Goal: Task Accomplishment & Management: Manage account settings

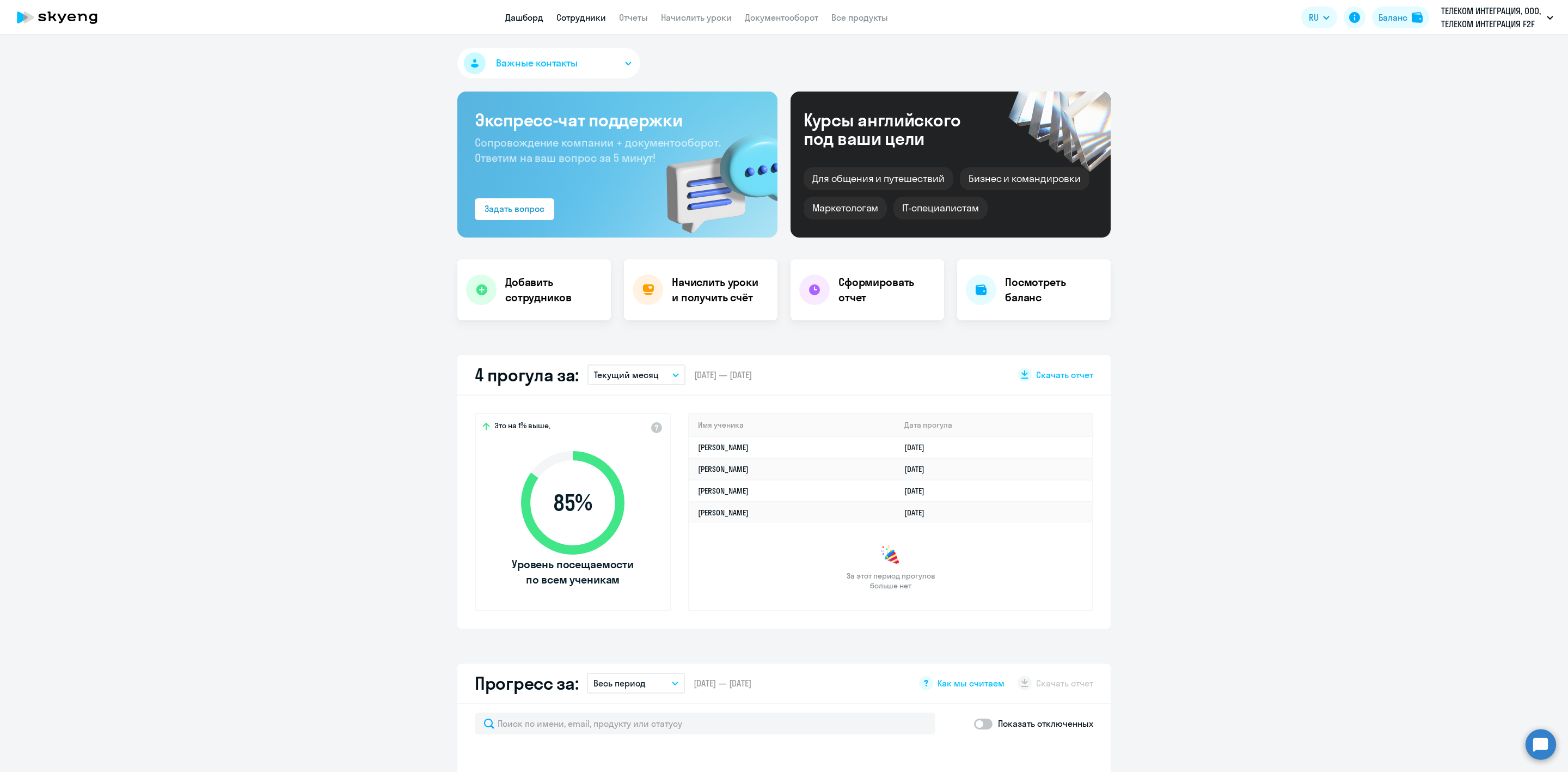
click at [583, 20] on link "Сотрудники" at bounding box center [581, 17] width 50 height 11
select select "30"
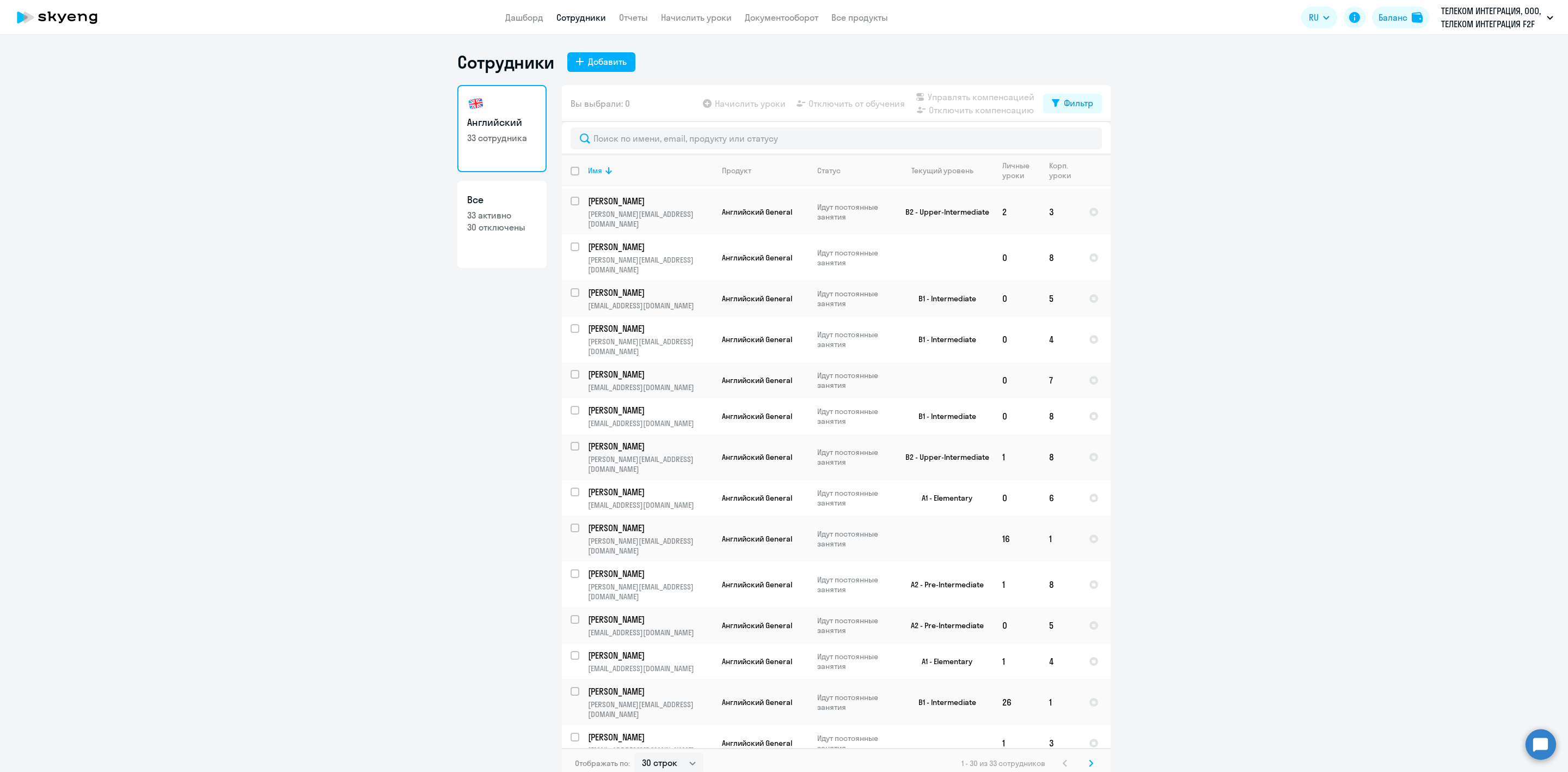
scroll to position [616, 0]
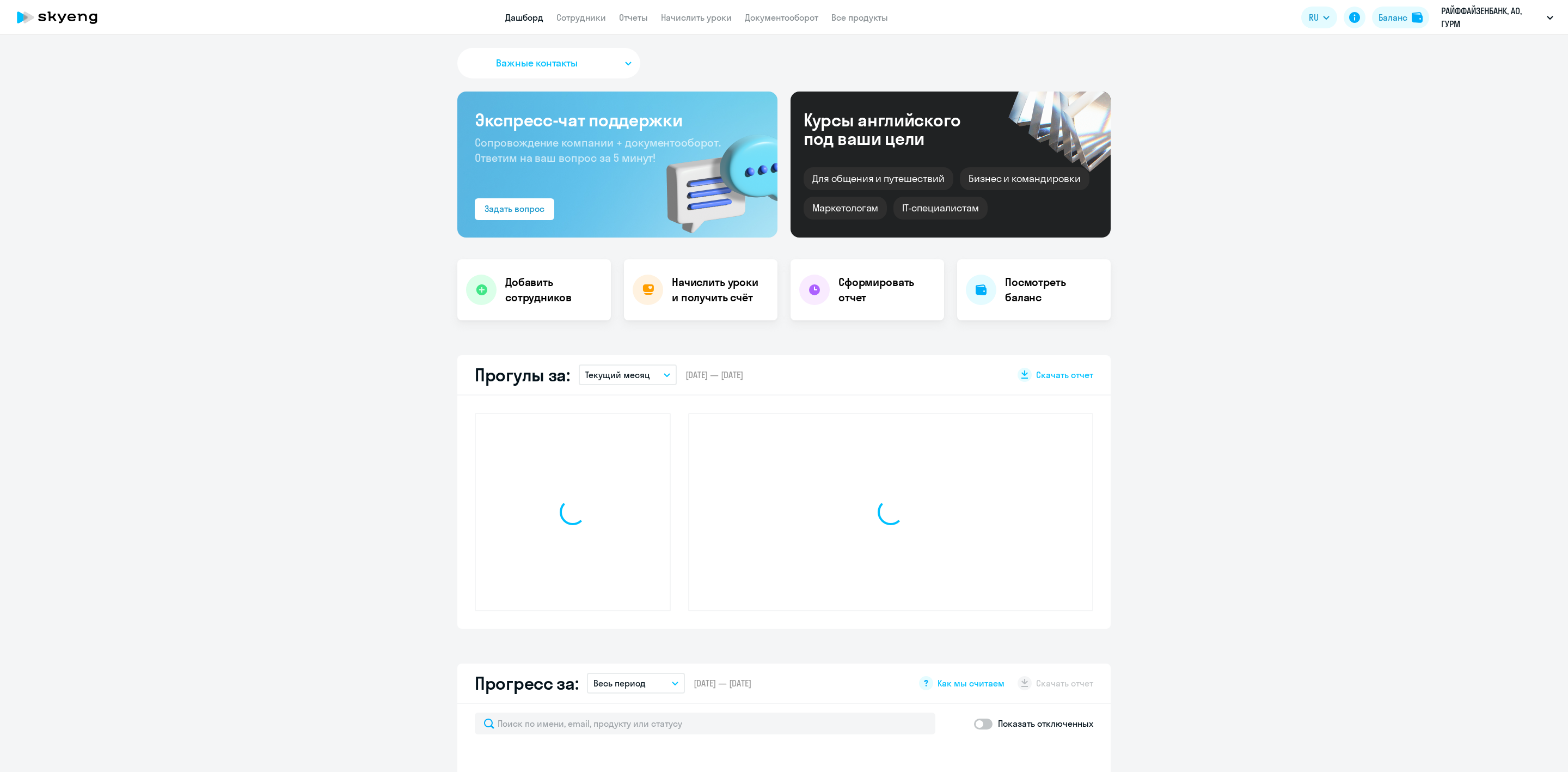
select select "30"
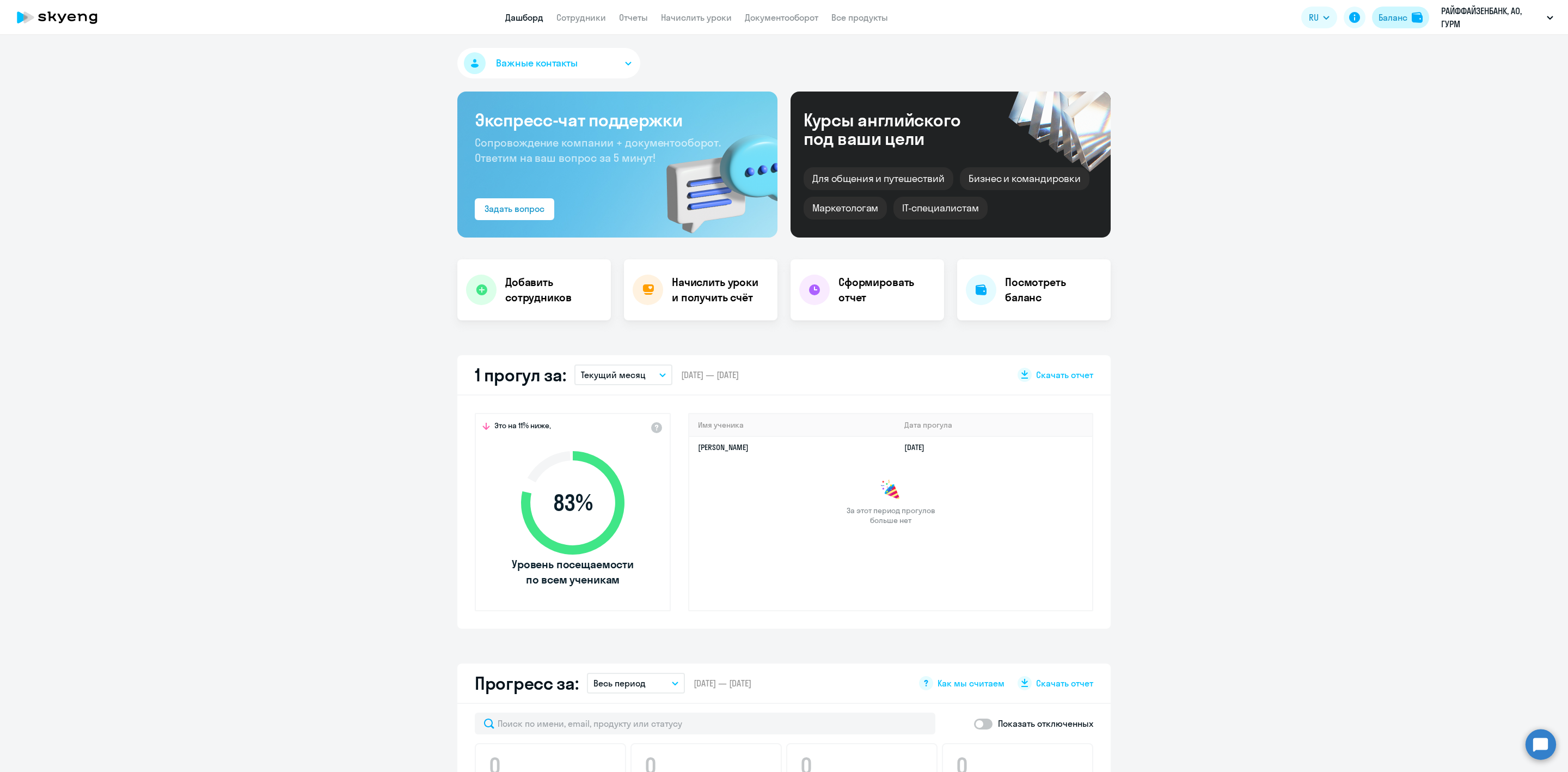
click at [1392, 18] on div "Баланс" at bounding box center [1393, 17] width 29 height 13
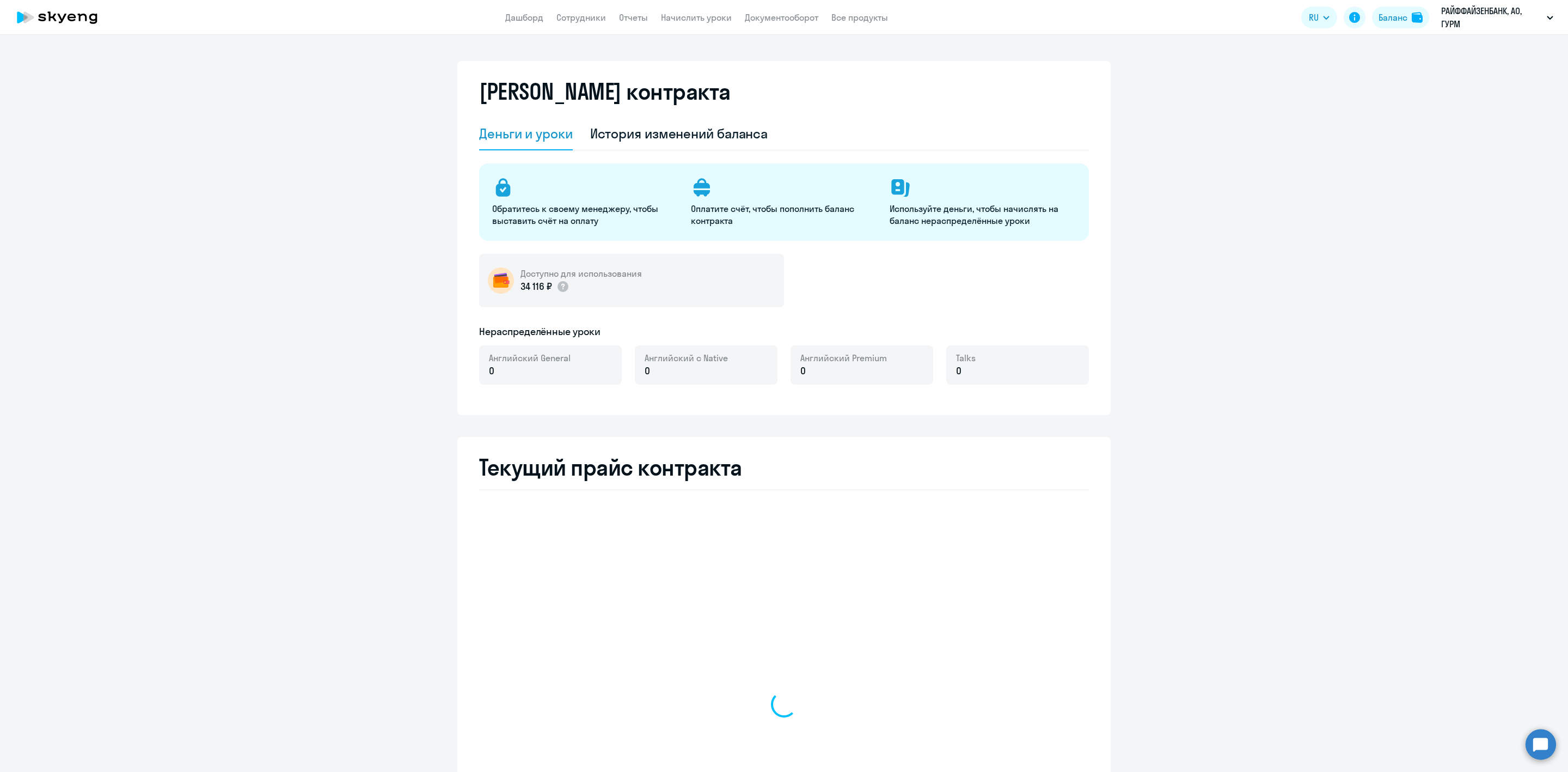
select select "english_adult_not_native_speaker"
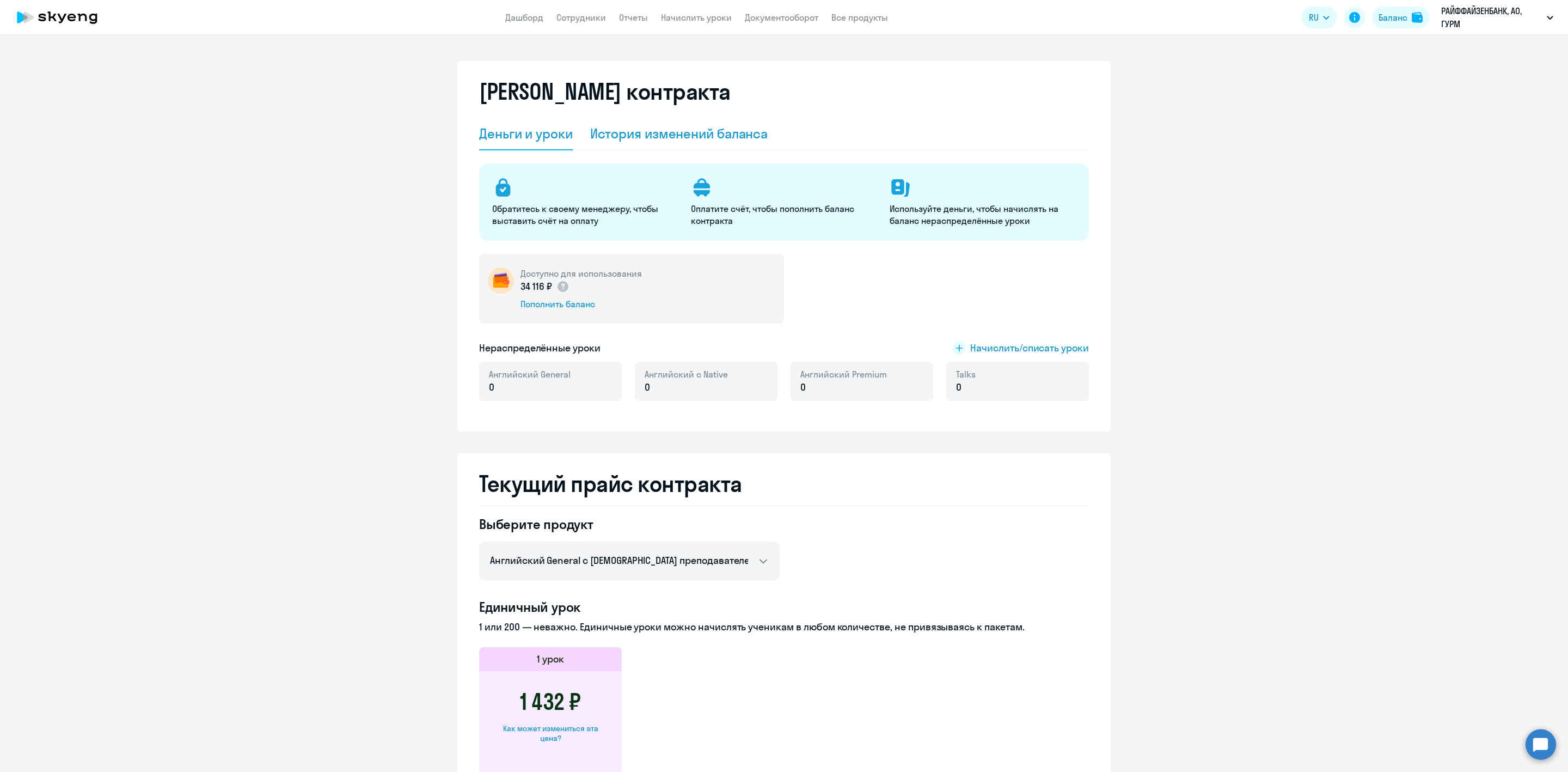
click at [659, 132] on div "История изменений баланса" at bounding box center [679, 133] width 178 height 18
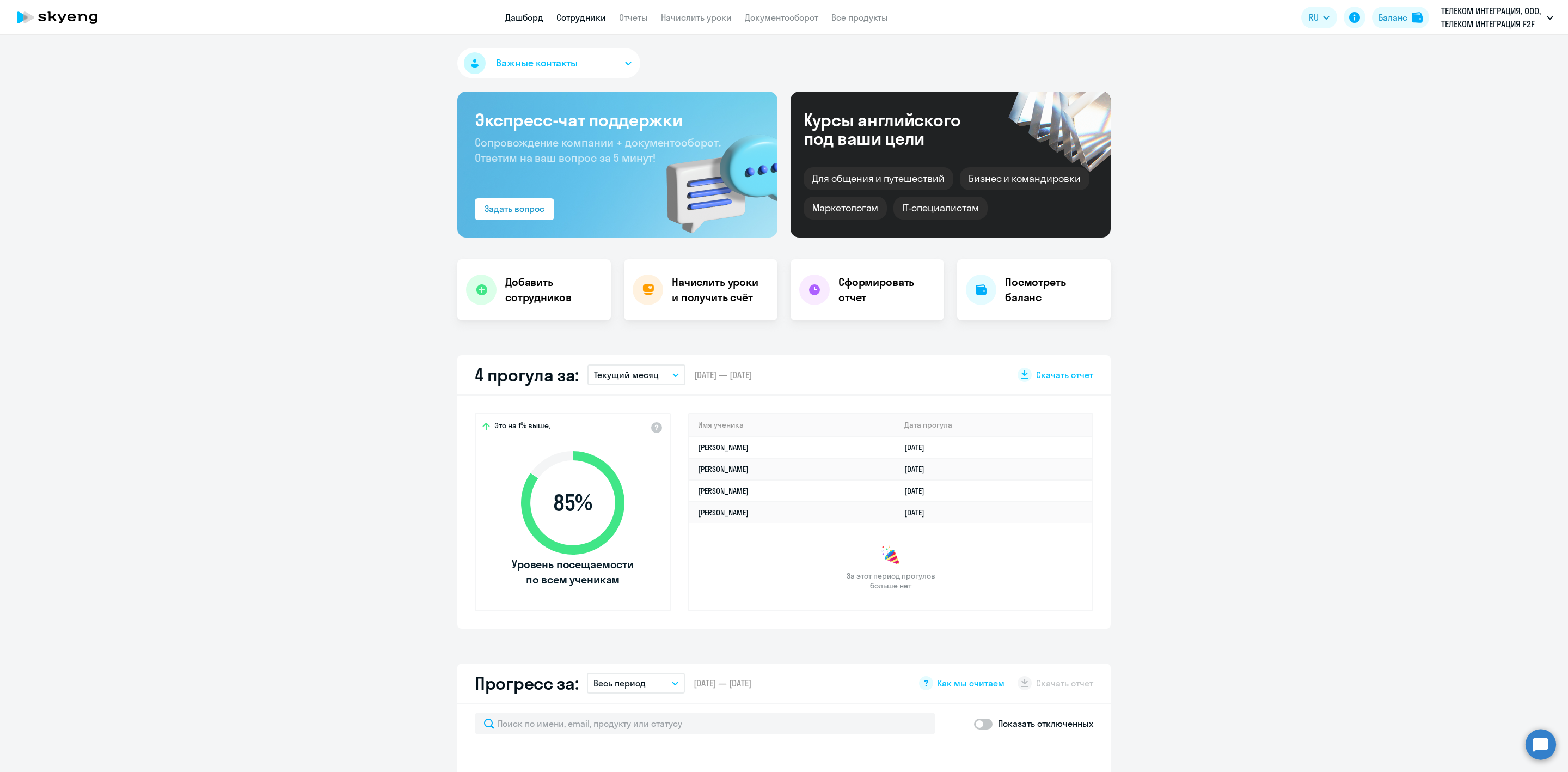
click at [585, 21] on link "Сотрудники" at bounding box center [581, 17] width 50 height 11
select select "30"
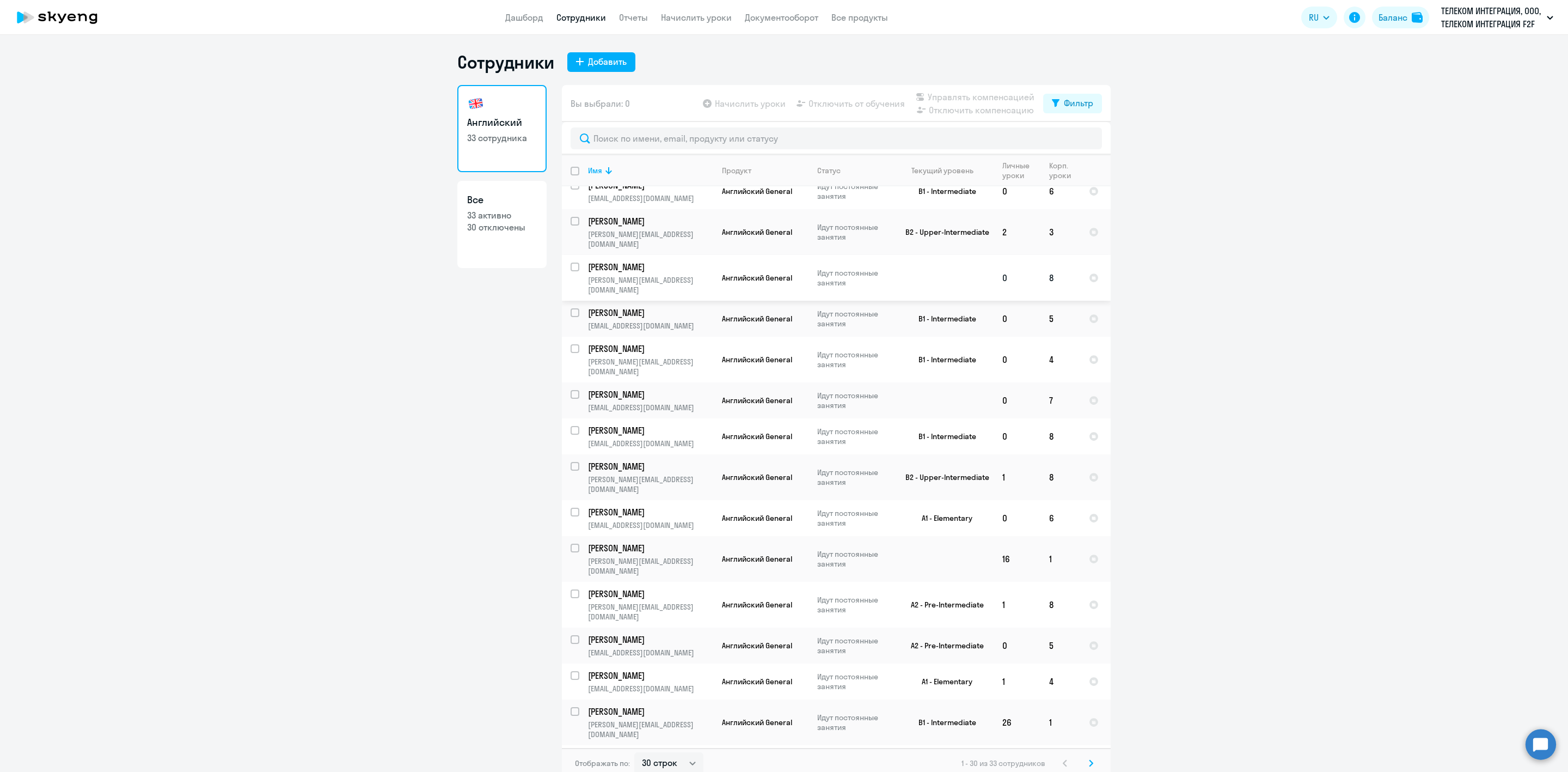
scroll to position [616, 0]
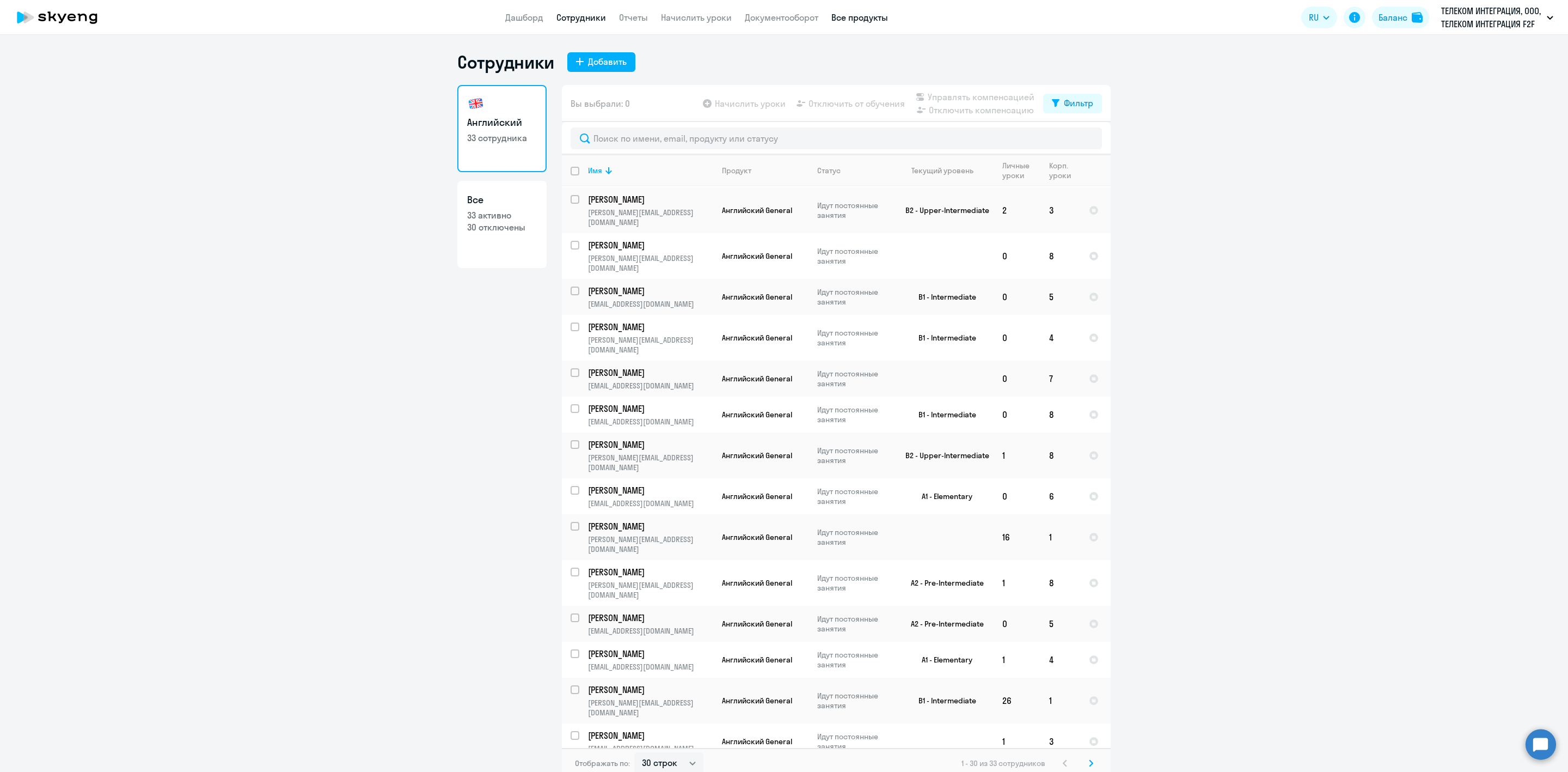
click at [869, 15] on link "Все продукты" at bounding box center [860, 17] width 57 height 11
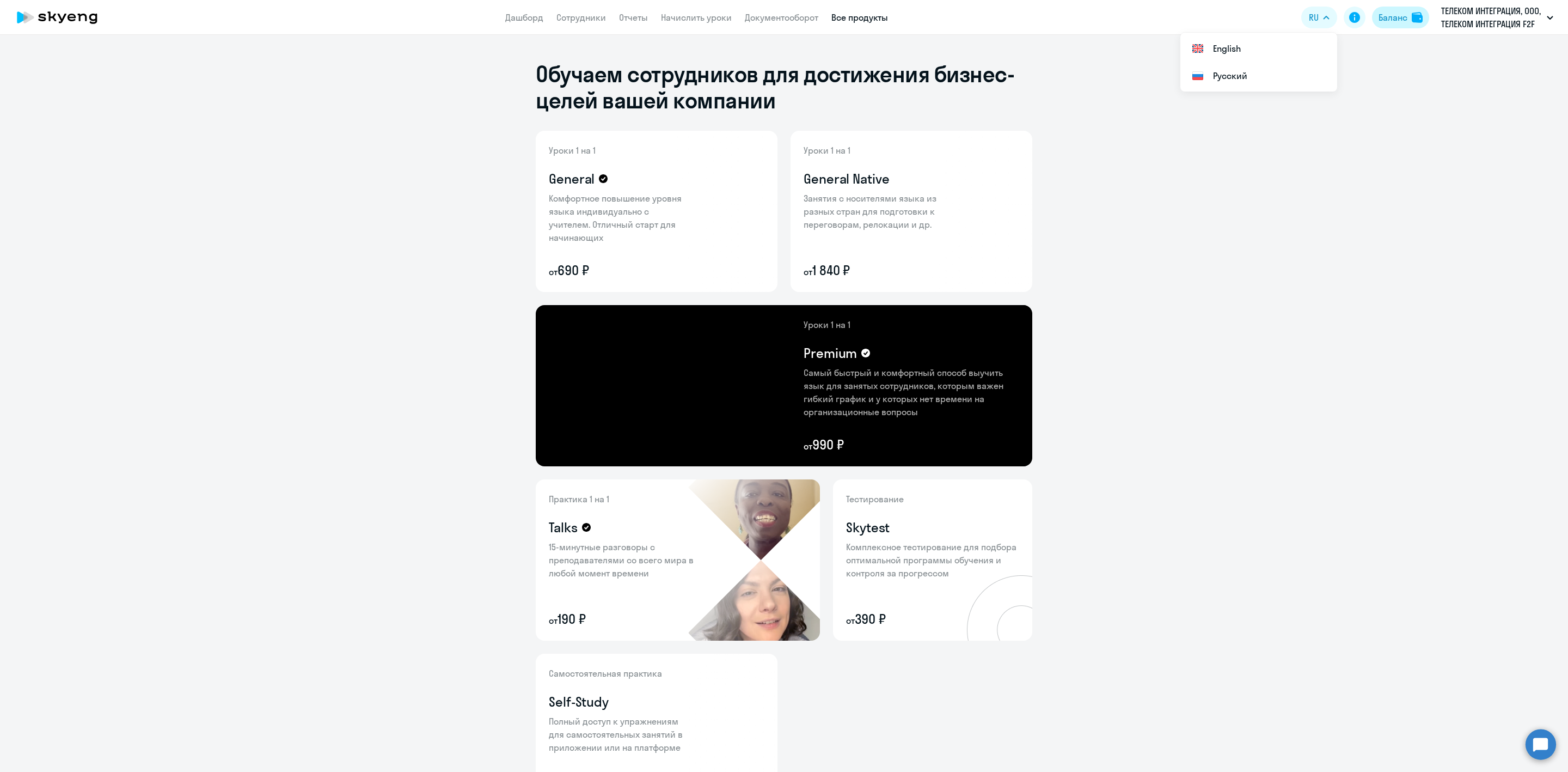
click at [1407, 13] on div "Баланс" at bounding box center [1393, 17] width 29 height 13
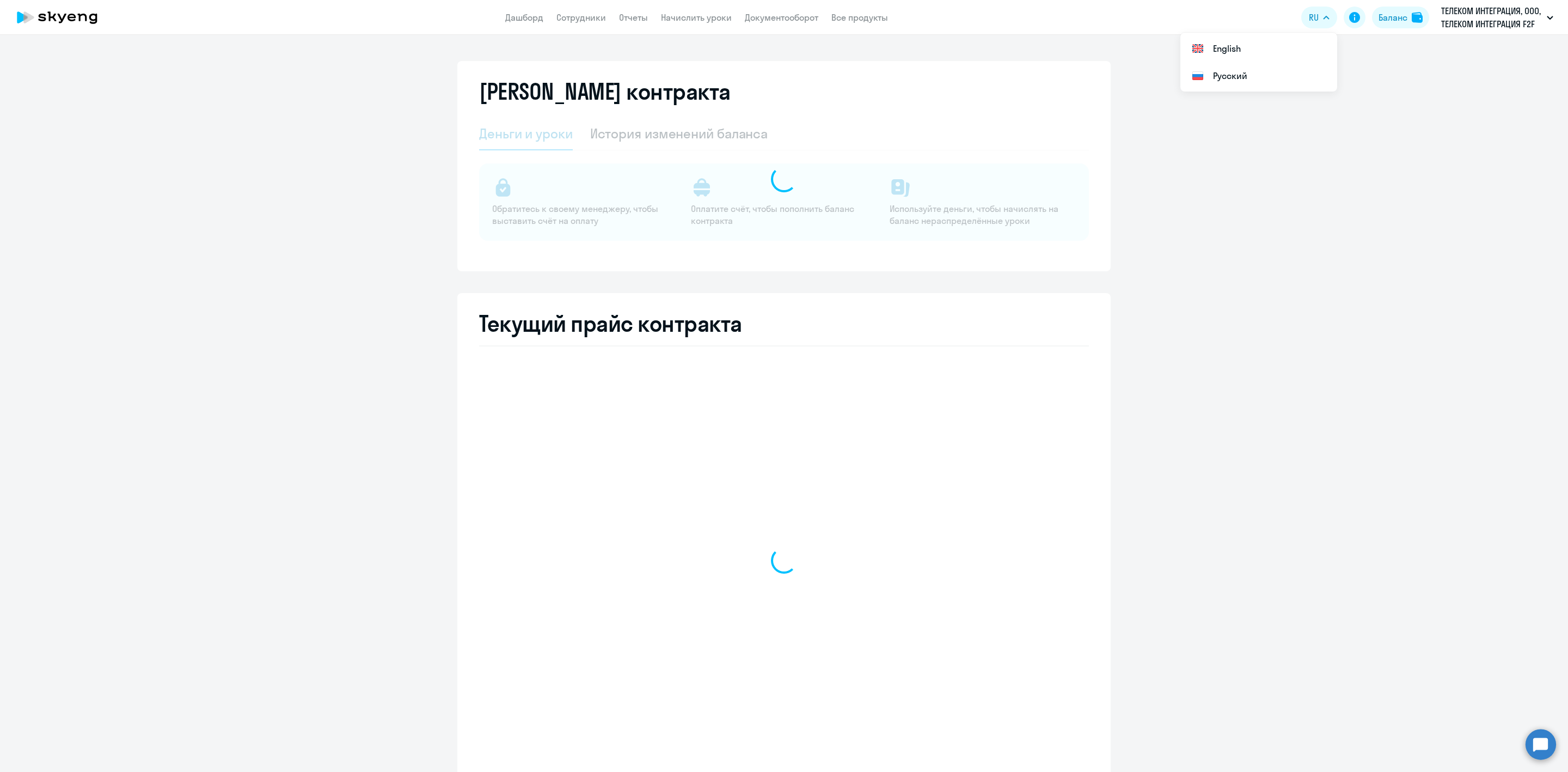
select select "english_adult_not_native_speaker"
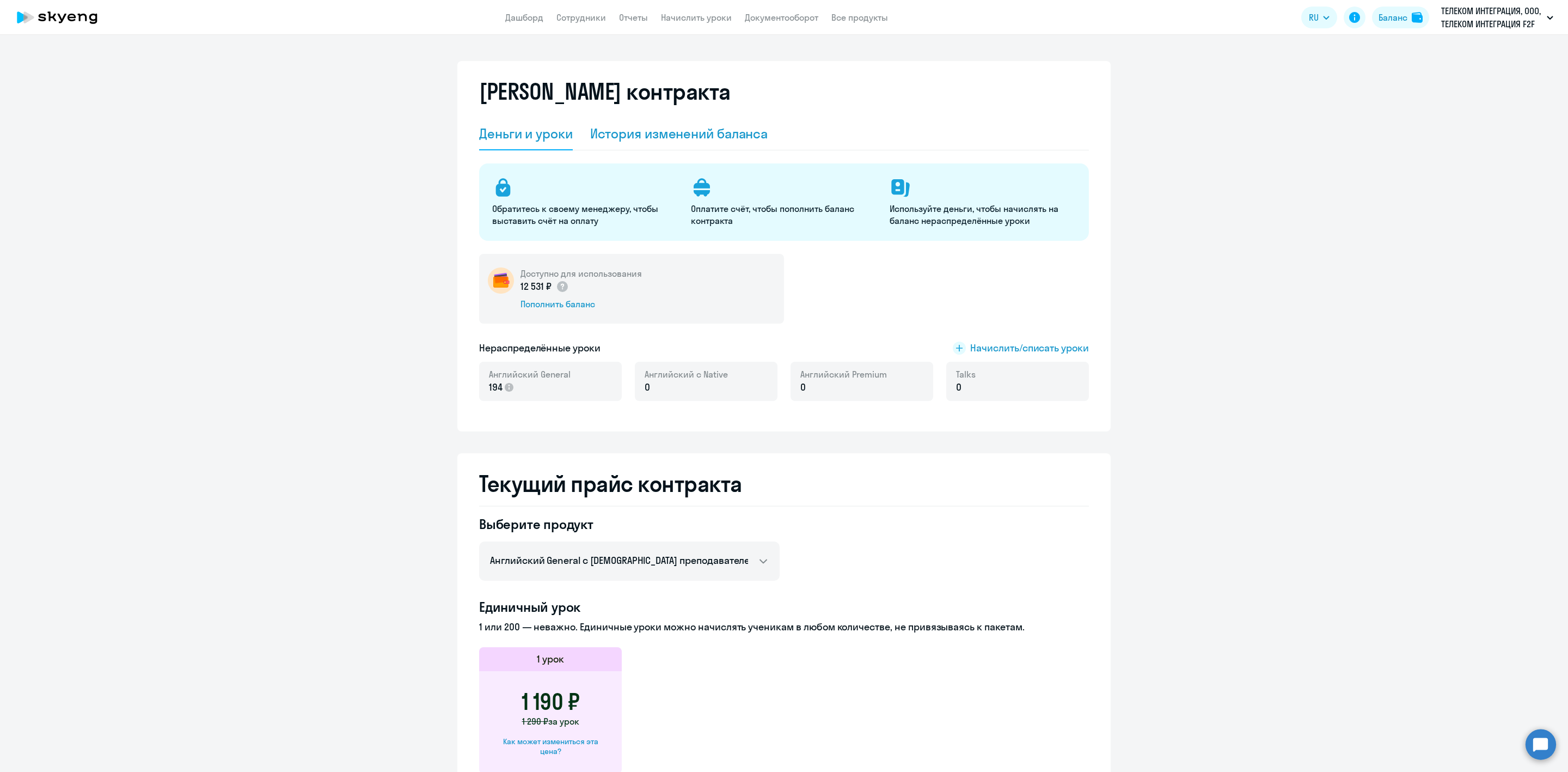
click at [678, 124] on div "История изменений баланса" at bounding box center [679, 133] width 178 height 18
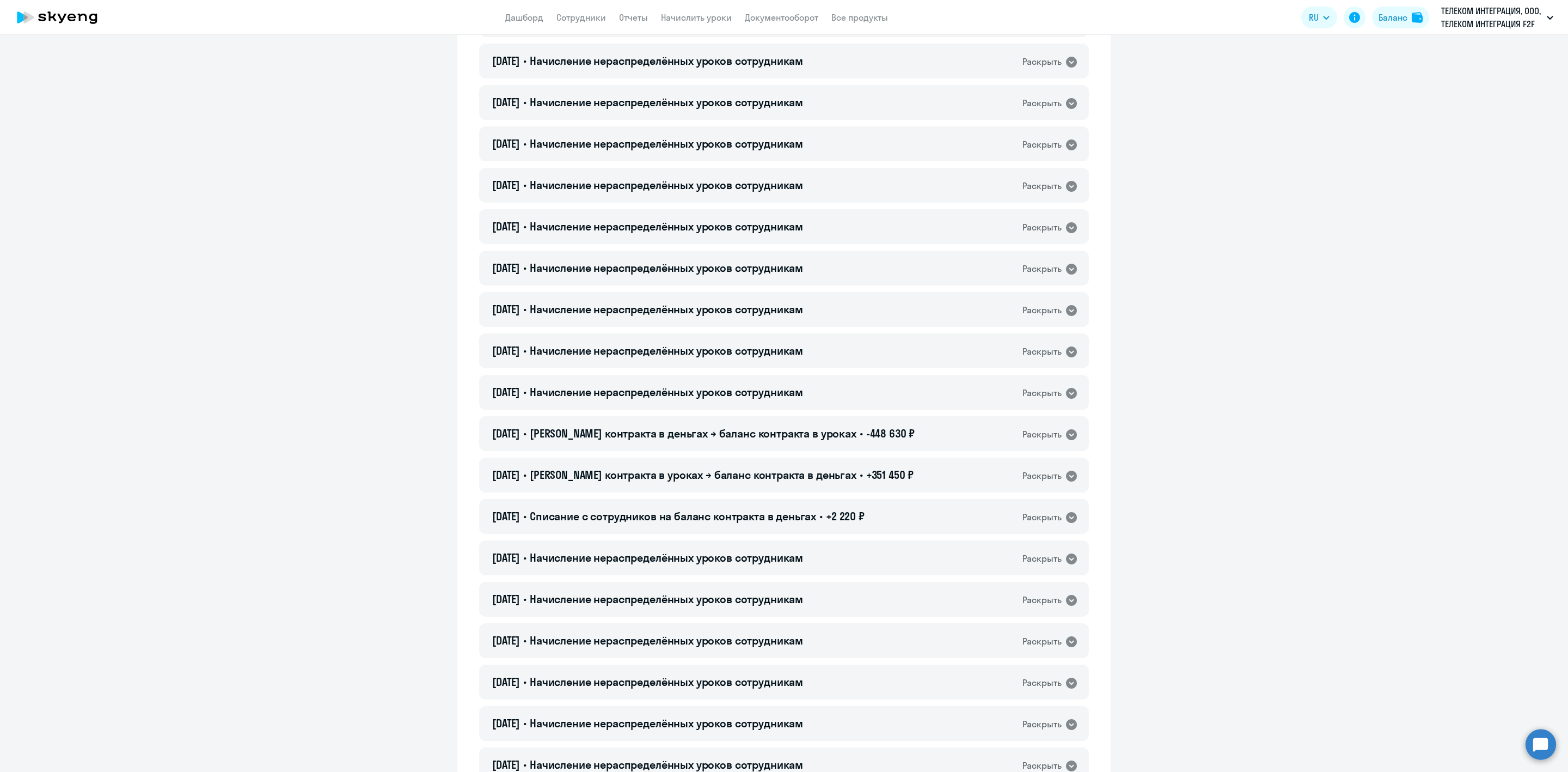
scroll to position [490, 0]
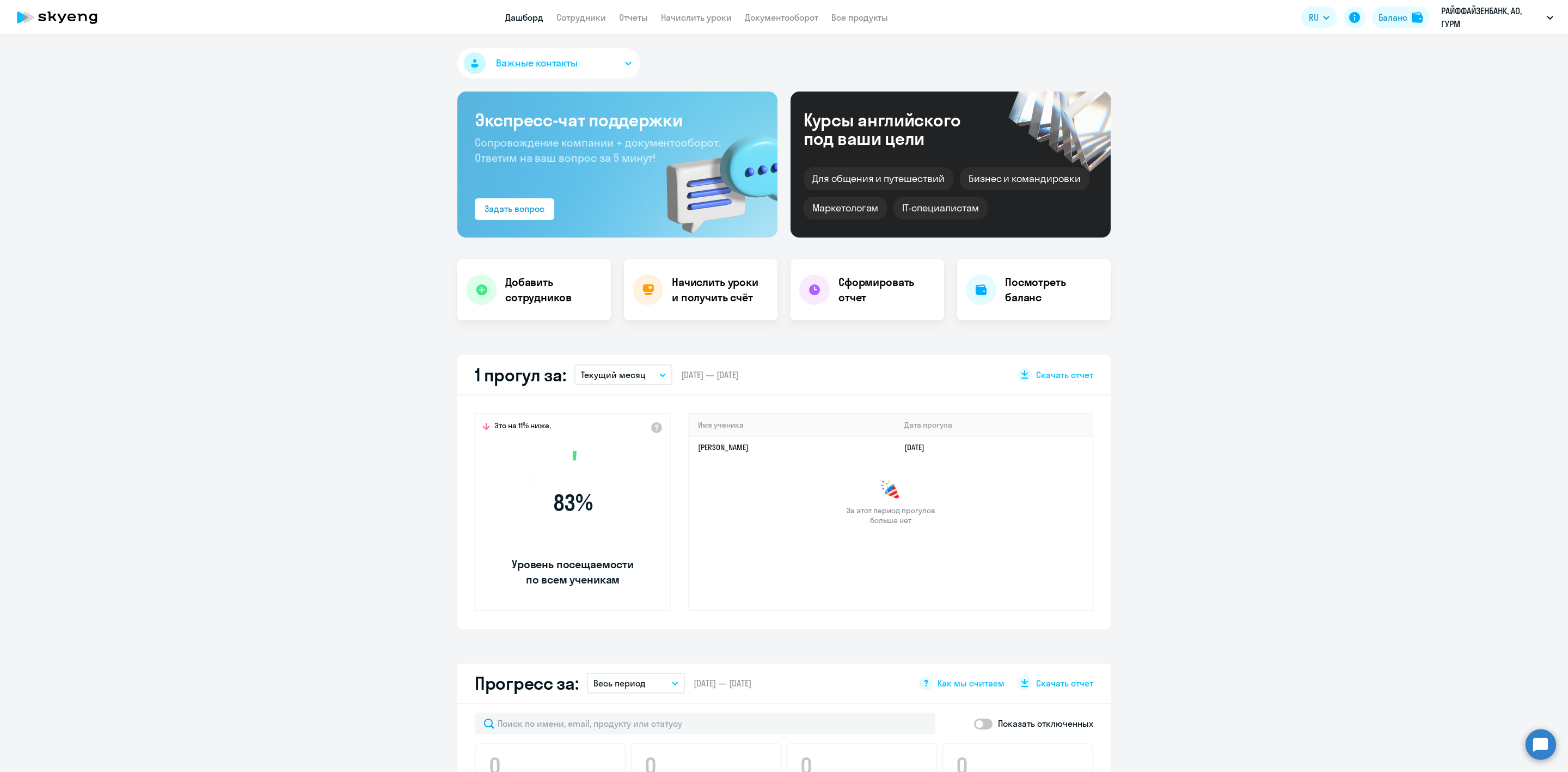
select select "30"
click at [1393, 10] on button "Баланс" at bounding box center [1400, 17] width 57 height 22
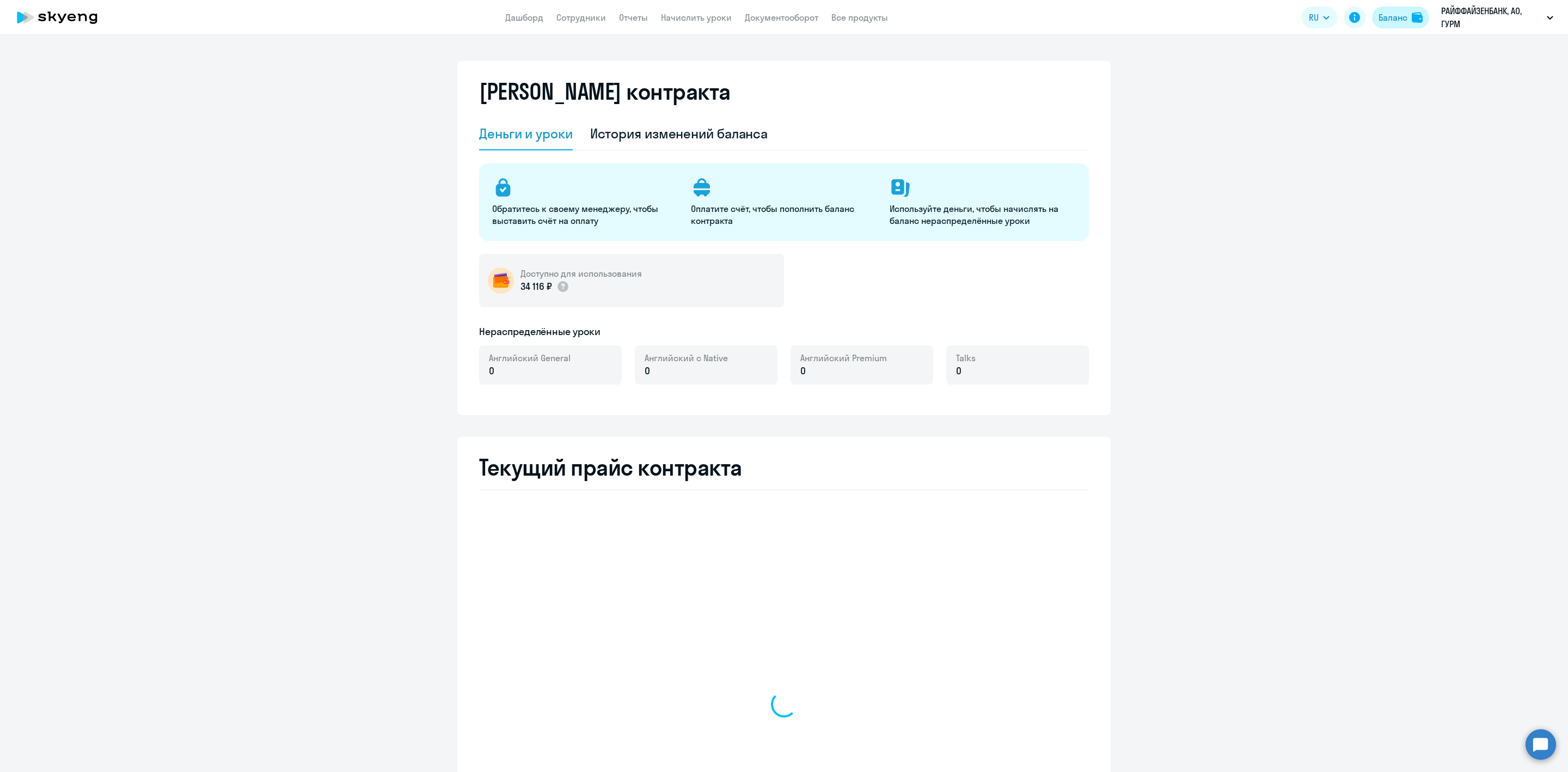
select select "english_adult_not_native_speaker"
